Goal: Task Accomplishment & Management: Manage account settings

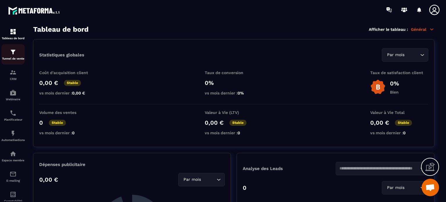
click at [12, 57] on p "Tunnel de vente" at bounding box center [12, 58] width 23 height 3
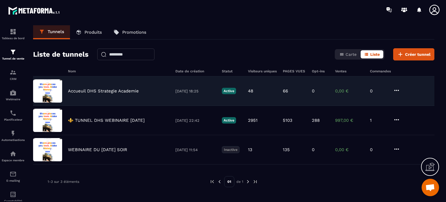
click at [88, 106] on div "Accueuil DHS Strategie Academie [DATE] 18:25 Active 48 66 0 0,00 € 0" at bounding box center [233, 120] width 401 height 29
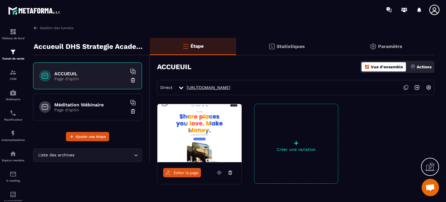
click at [200, 88] on link "[URL][DOMAIN_NAME]" at bounding box center [208, 87] width 44 height 5
click at [71, 106] on h6 "Méditation Wébinaire" at bounding box center [90, 105] width 73 height 6
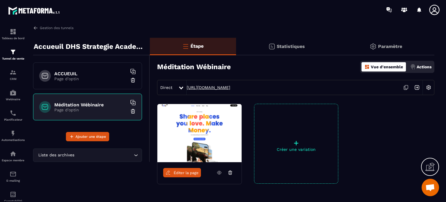
click at [222, 88] on link "[URL][DOMAIN_NAME]" at bounding box center [208, 87] width 44 height 5
click at [39, 25] on div "Tableau de bord Tunnel de vente CRM Webinaire Planificateur Automatisations Esp…" at bounding box center [49, 109] width 99 height 181
click at [39, 30] on link "Gestion des tunnels" at bounding box center [53, 27] width 40 height 5
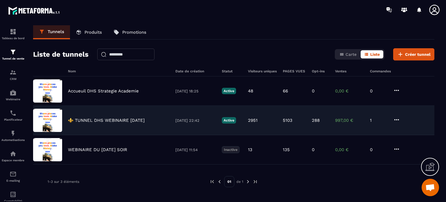
click at [119, 122] on p "⚜️ TUNNEL DHS WEBINAIRE [DATE]" at bounding box center [106, 119] width 77 height 5
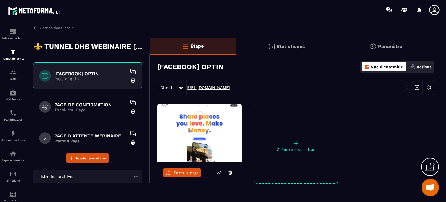
click at [218, 87] on link "[URL][DOMAIN_NAME]" at bounding box center [208, 87] width 44 height 5
click at [182, 181] on div "Éditer la page" at bounding box center [199, 172] width 84 height 21
click at [182, 175] on link "Éditer la page" at bounding box center [182, 172] width 38 height 9
